Goal: Information Seeking & Learning: Learn about a topic

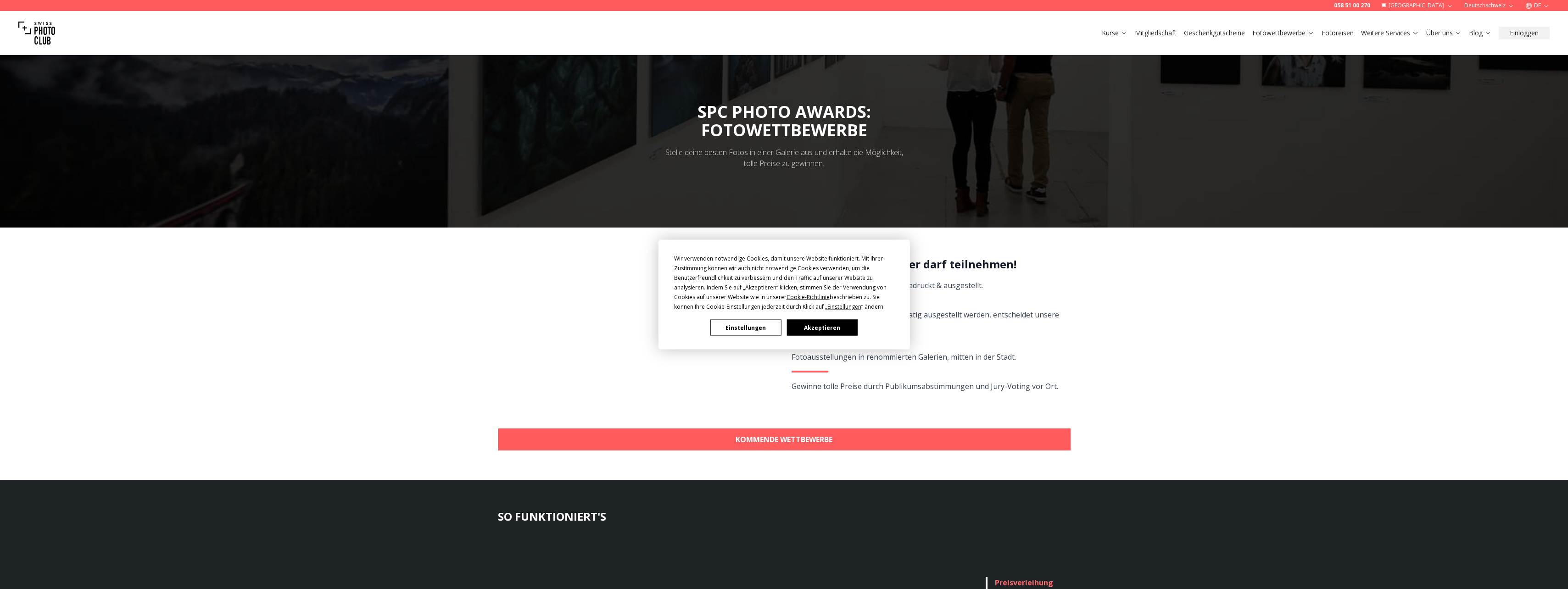
click at [827, 325] on button "Akzeptieren" at bounding box center [822, 327] width 71 height 16
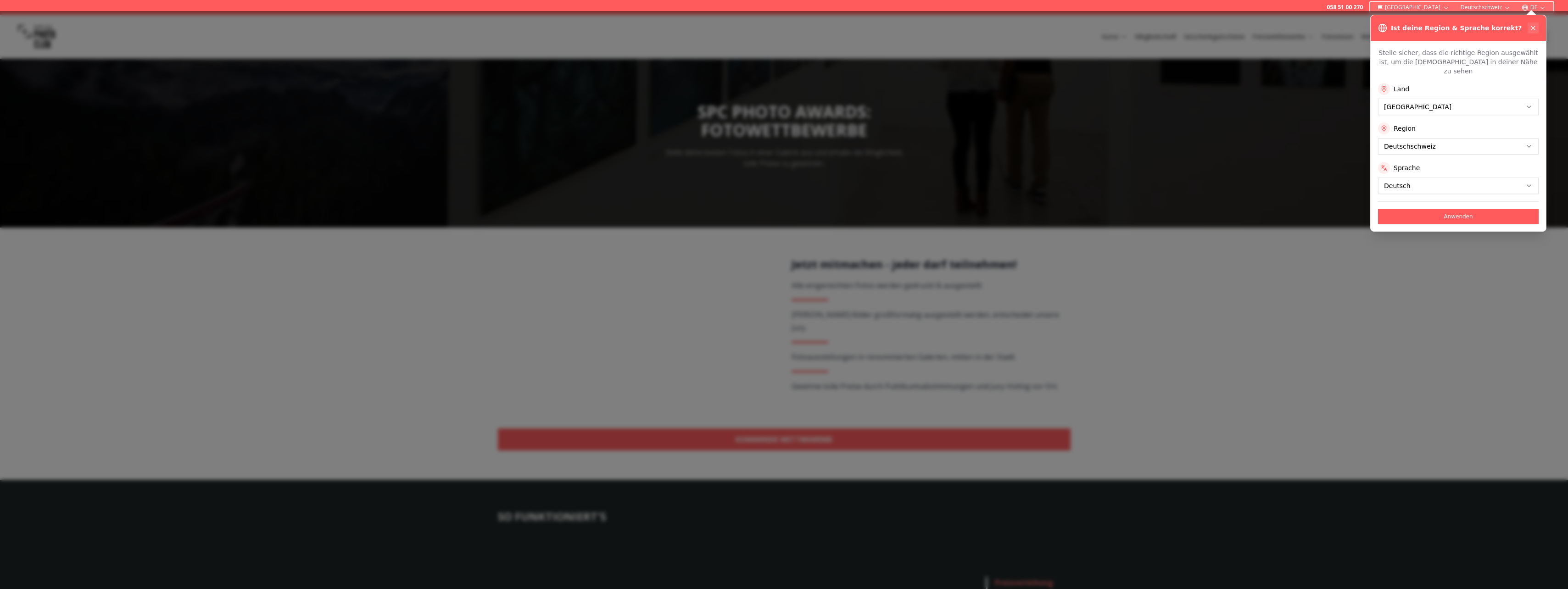
click at [1533, 29] on icon at bounding box center [1533, 28] width 7 height 7
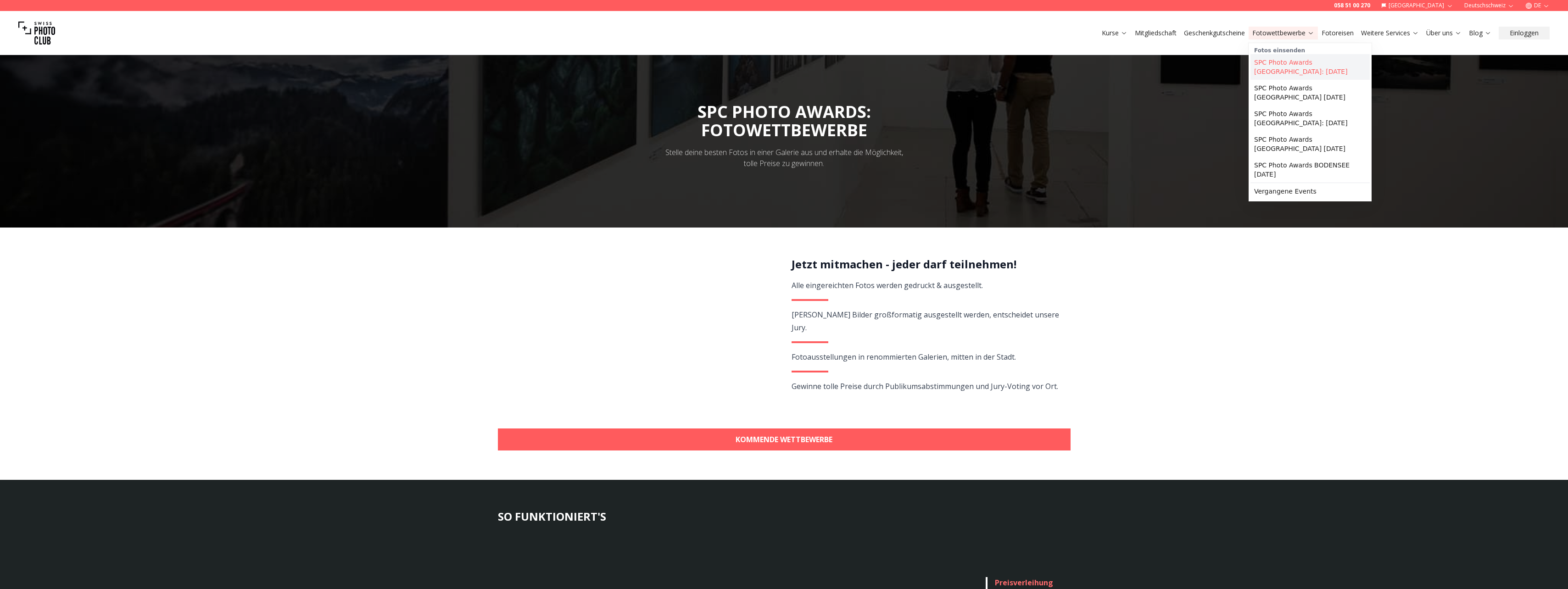
click at [1305, 60] on link "SPC Photo Awards [GEOGRAPHIC_DATA]: [DATE]" at bounding box center [1309, 67] width 119 height 26
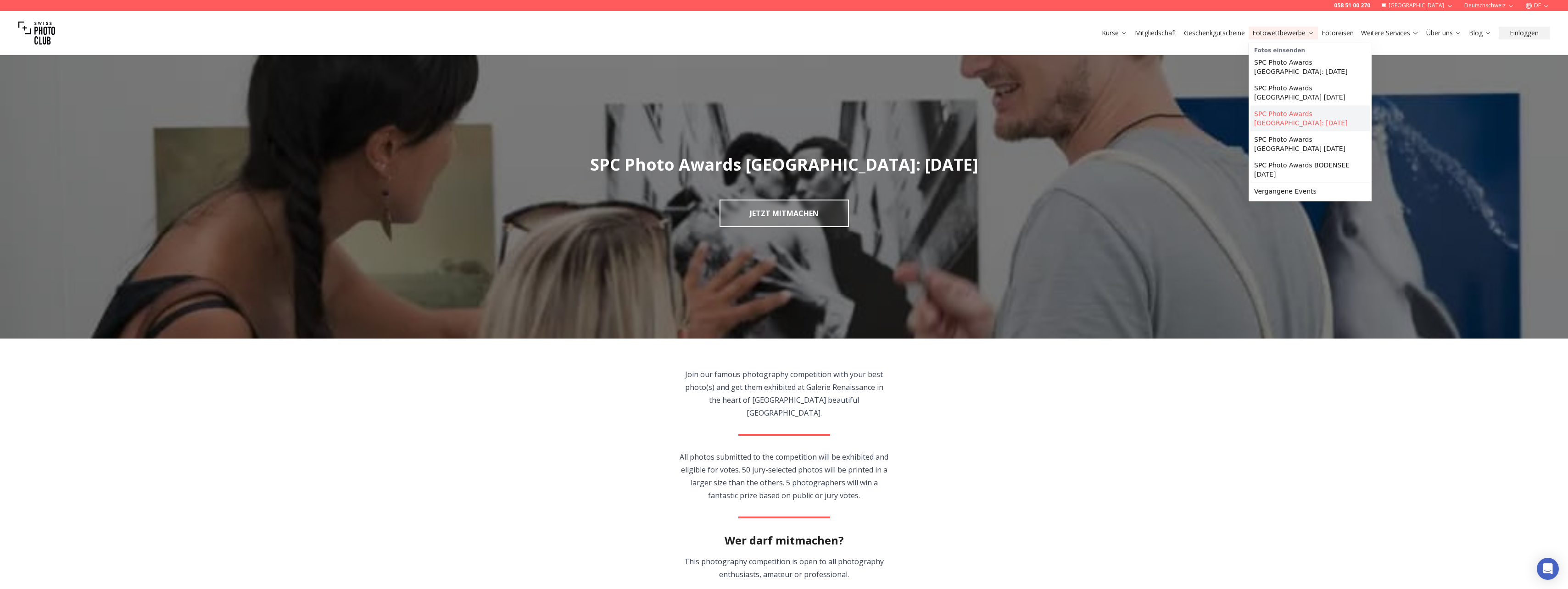
click at [1294, 106] on link "SPC Photo Awards [GEOGRAPHIC_DATA]: [DATE]" at bounding box center [1309, 119] width 119 height 26
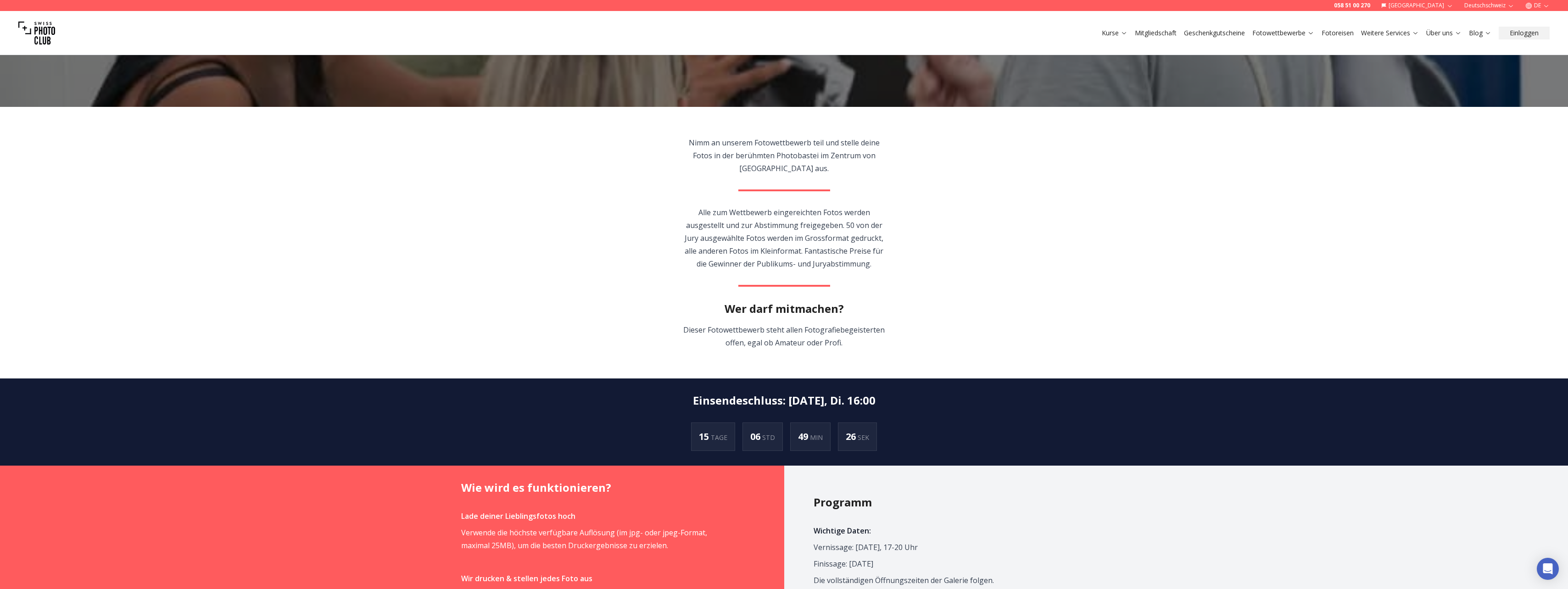
scroll to position [413, 0]
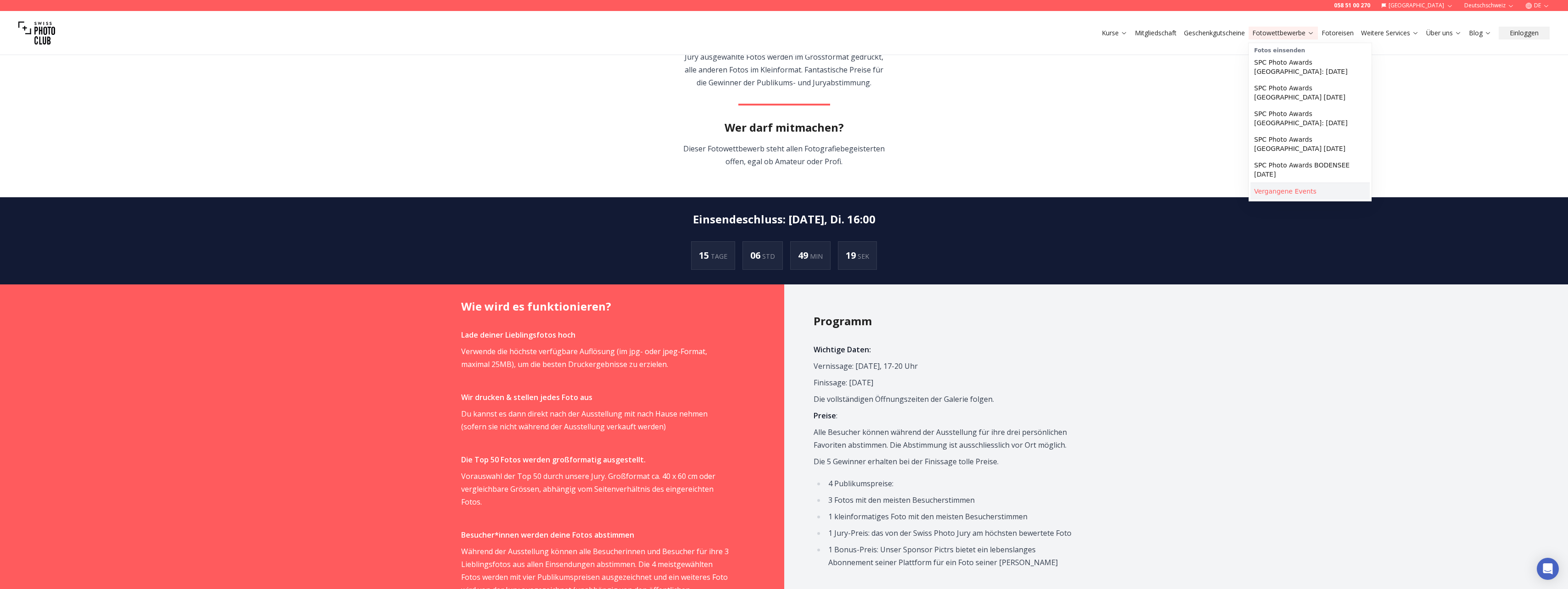
click at [1278, 183] on link "Vergangene Events" at bounding box center [1309, 191] width 119 height 16
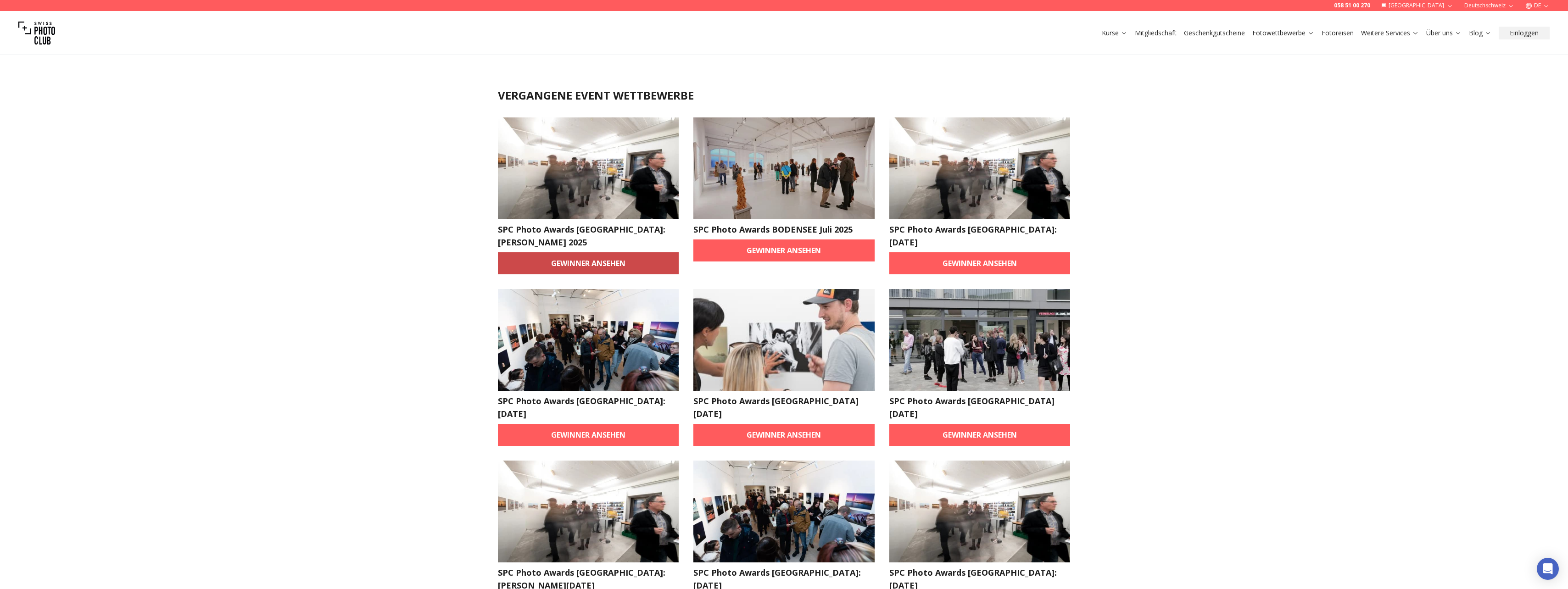
click at [611, 252] on link "Gewinner ansehen" at bounding box center [588, 263] width 181 height 22
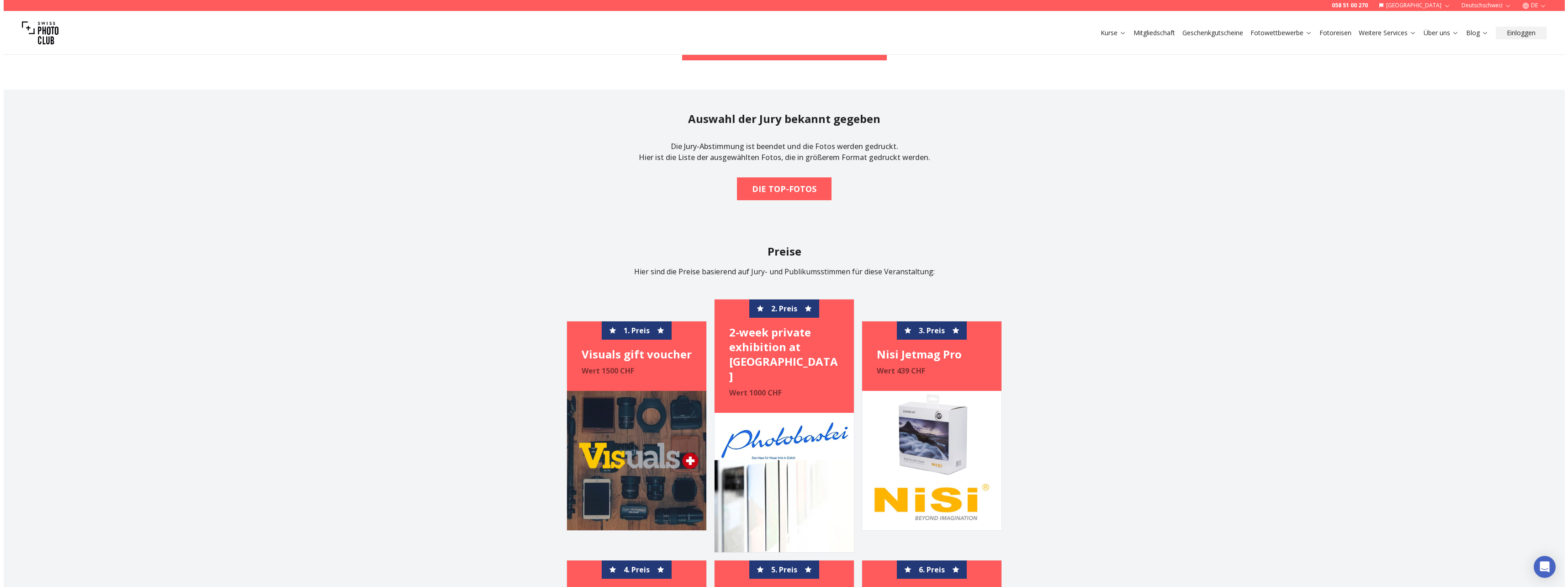
scroll to position [914, 0]
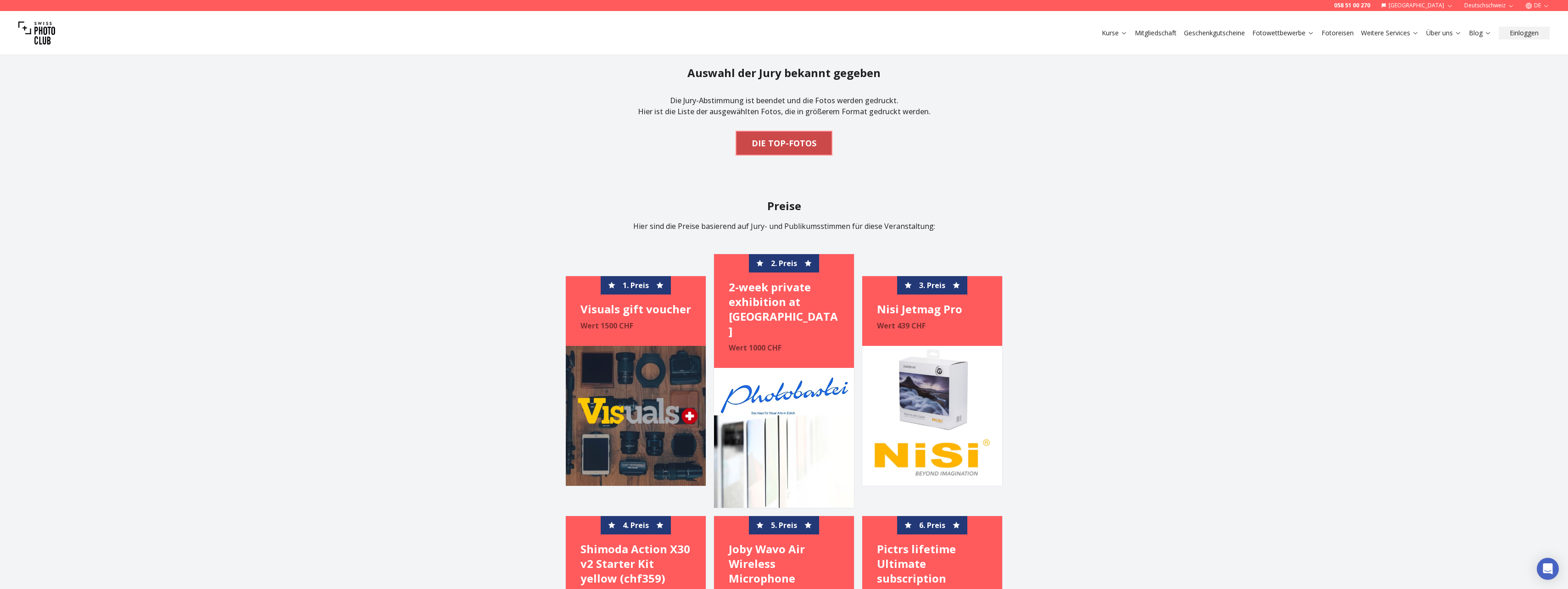
click at [806, 133] on span "DIE TOP-FOTOS" at bounding box center [784, 143] width 79 height 20
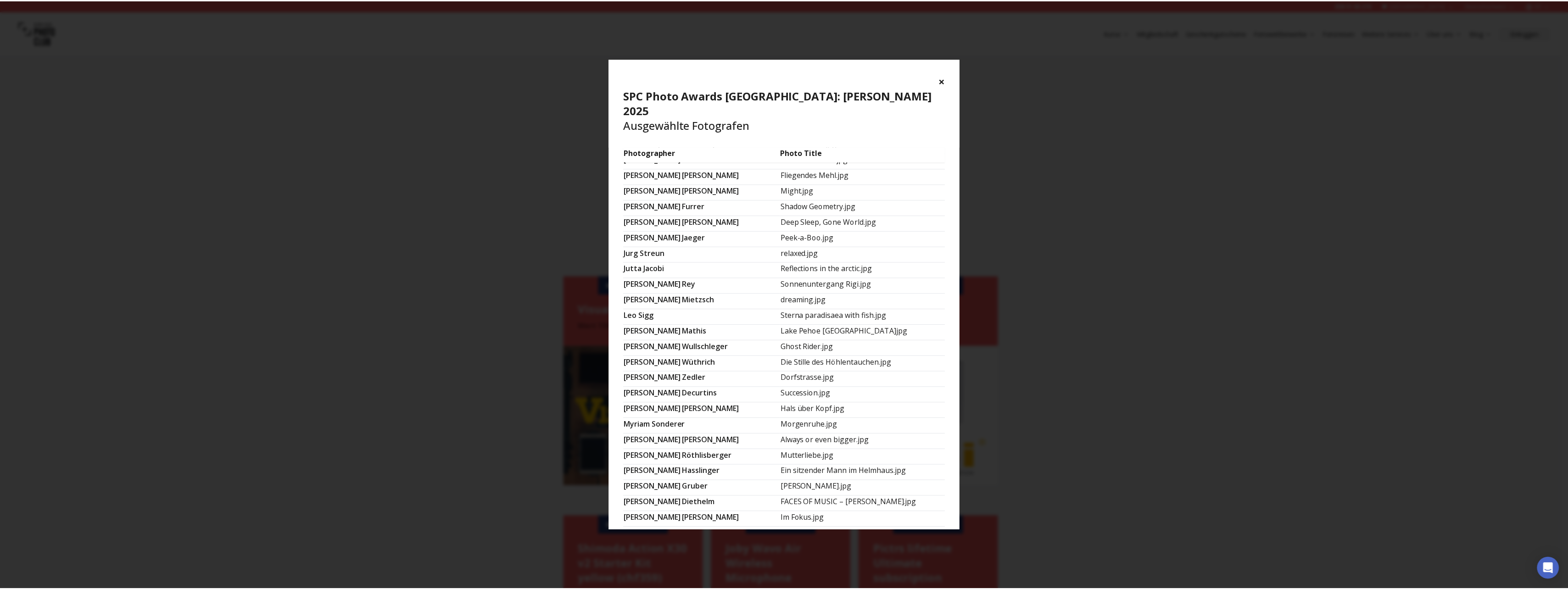
scroll to position [275, 0]
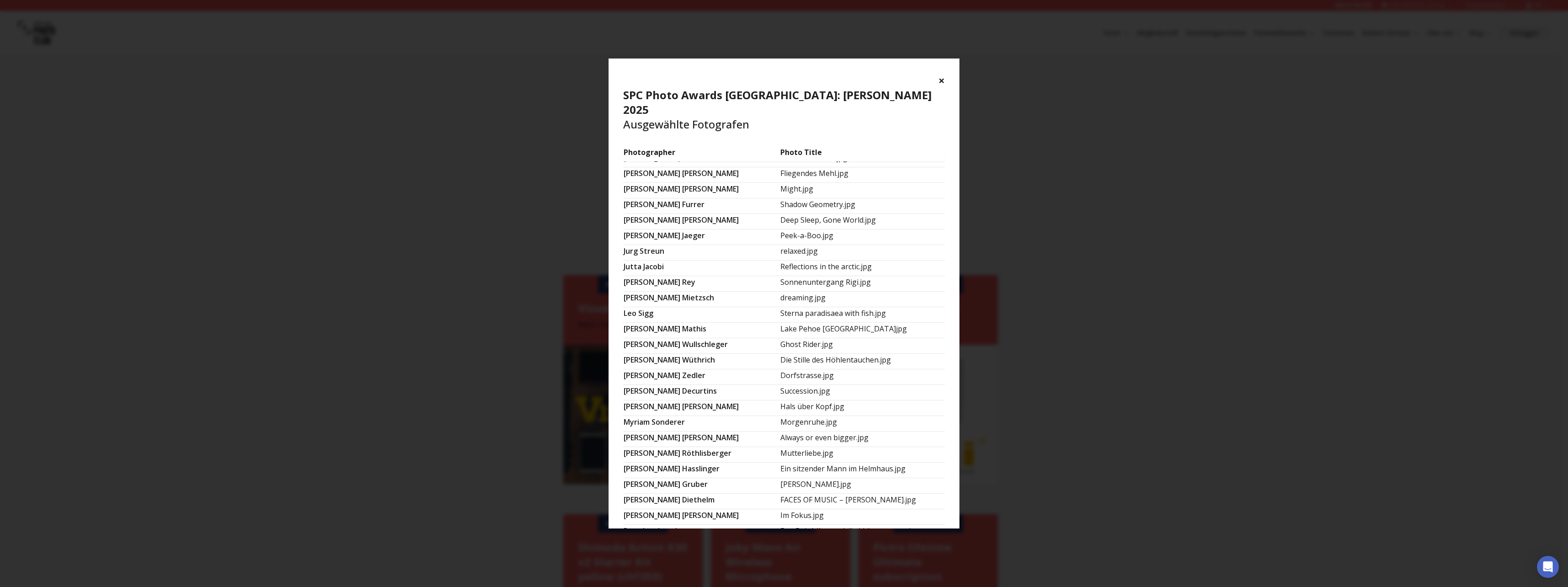
click at [942, 78] on button "×" at bounding box center [942, 80] width 7 height 15
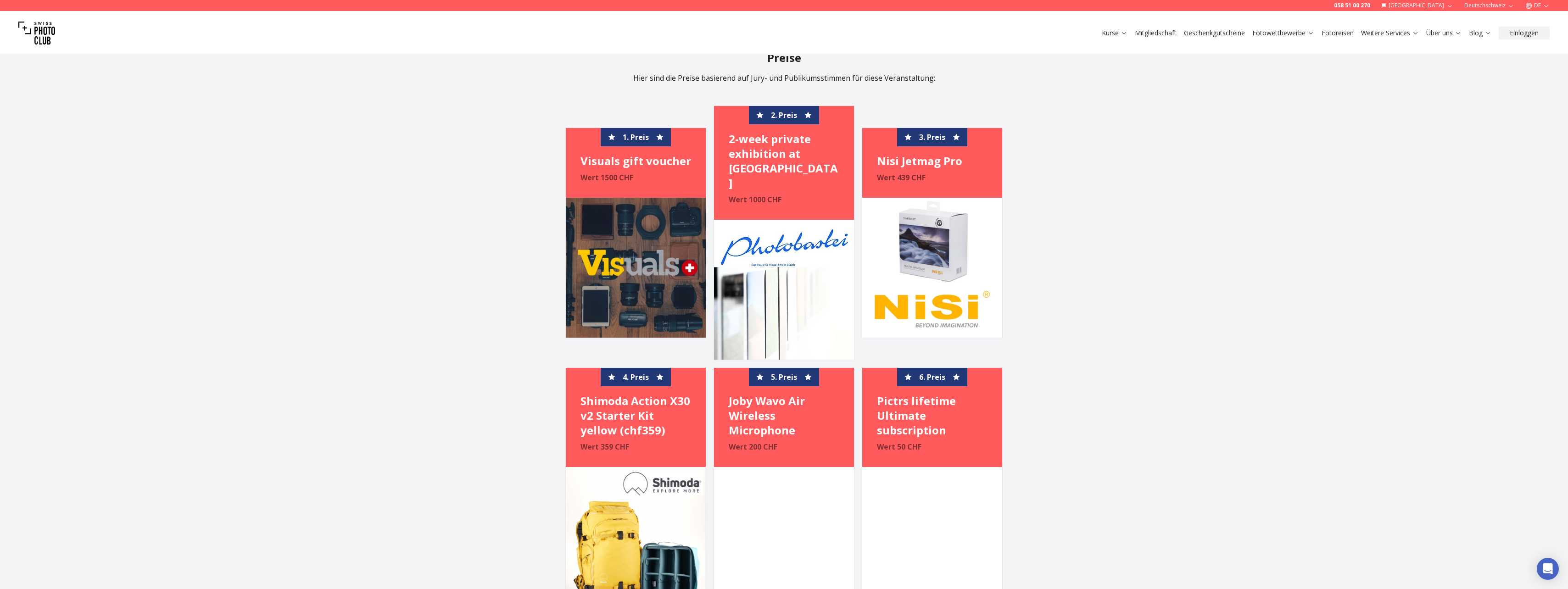
scroll to position [1009, 0]
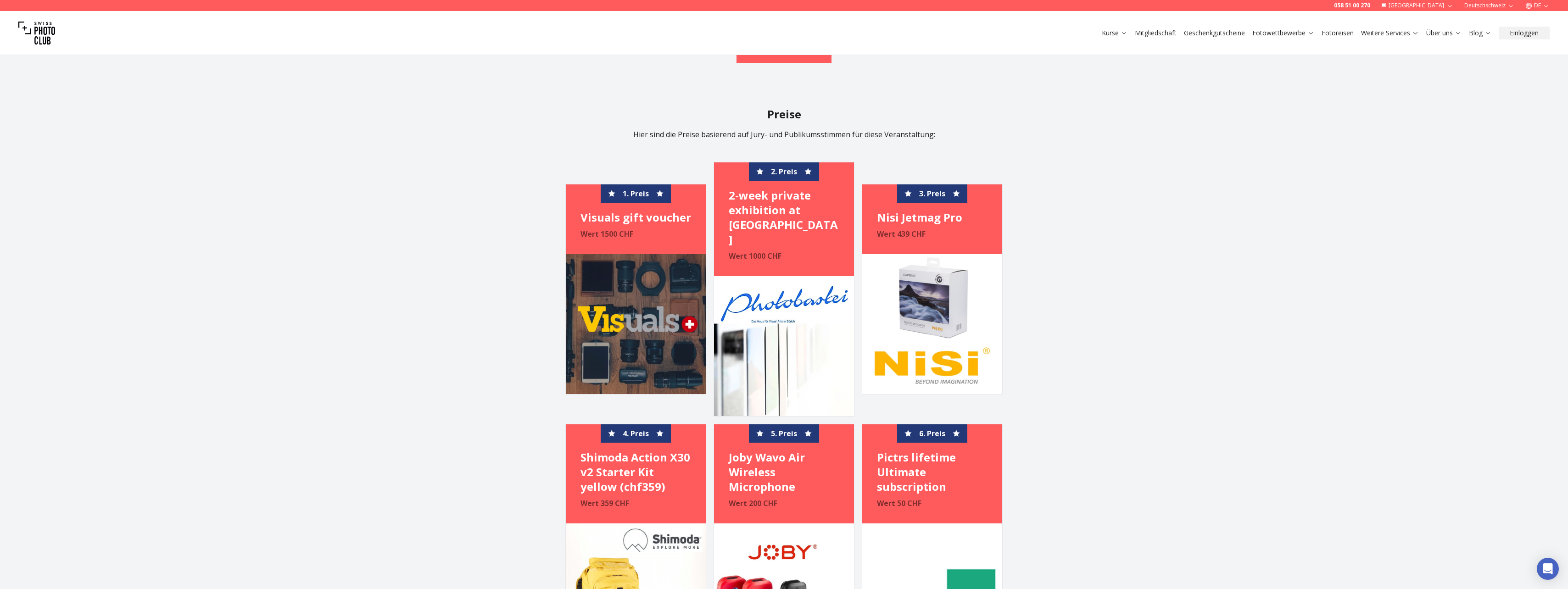
click at [45, 38] on img at bounding box center [37, 33] width 37 height 37
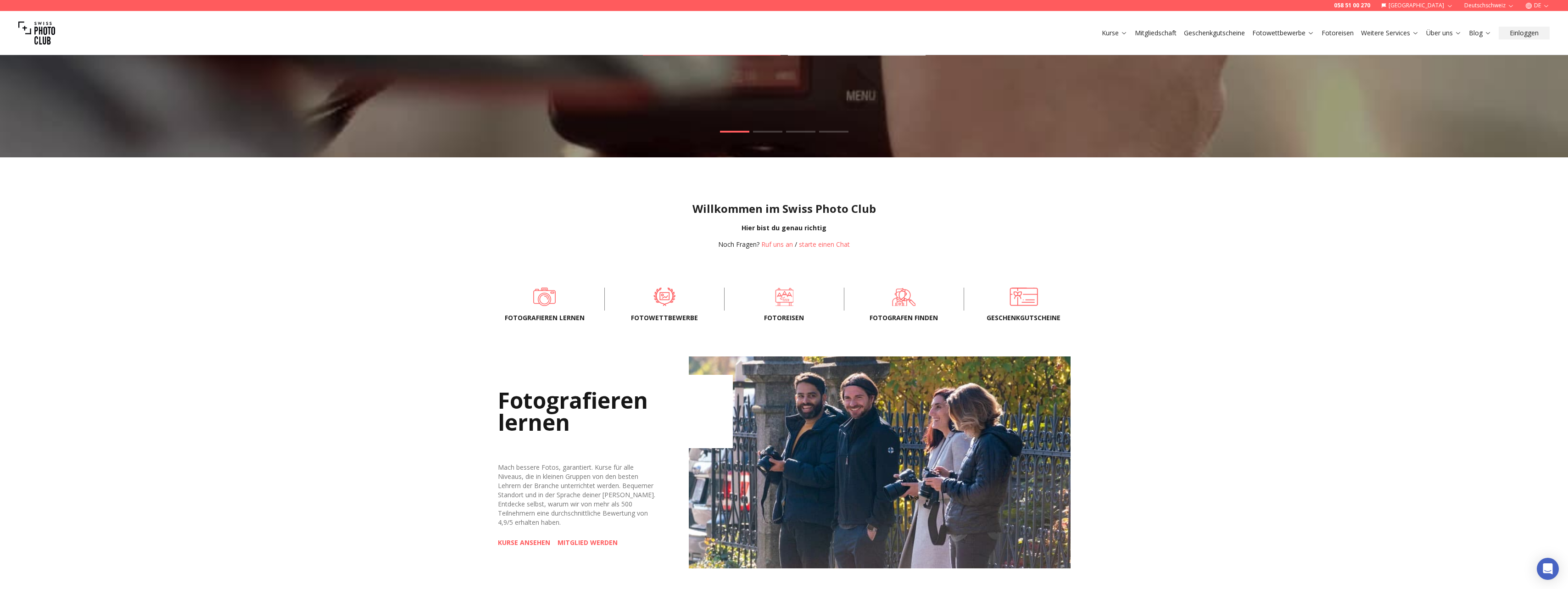
scroll to position [137, 0]
